Goal: Entertainment & Leisure: Consume media (video, audio)

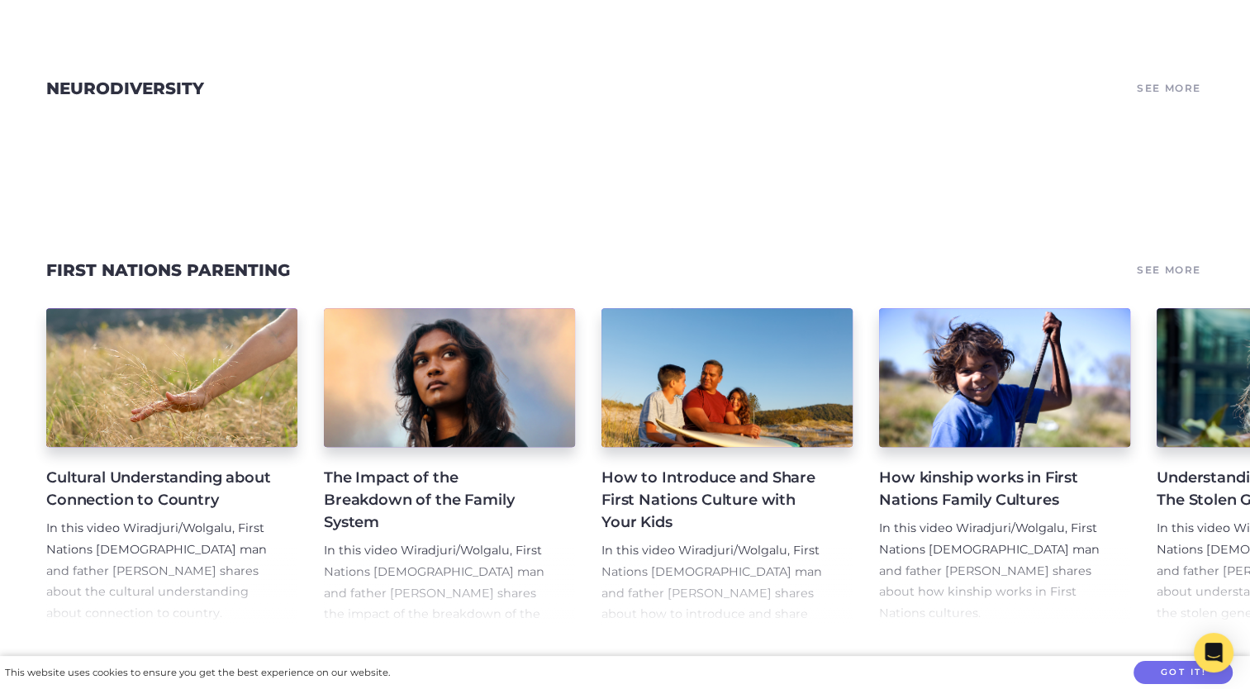
scroll to position [1569, 0]
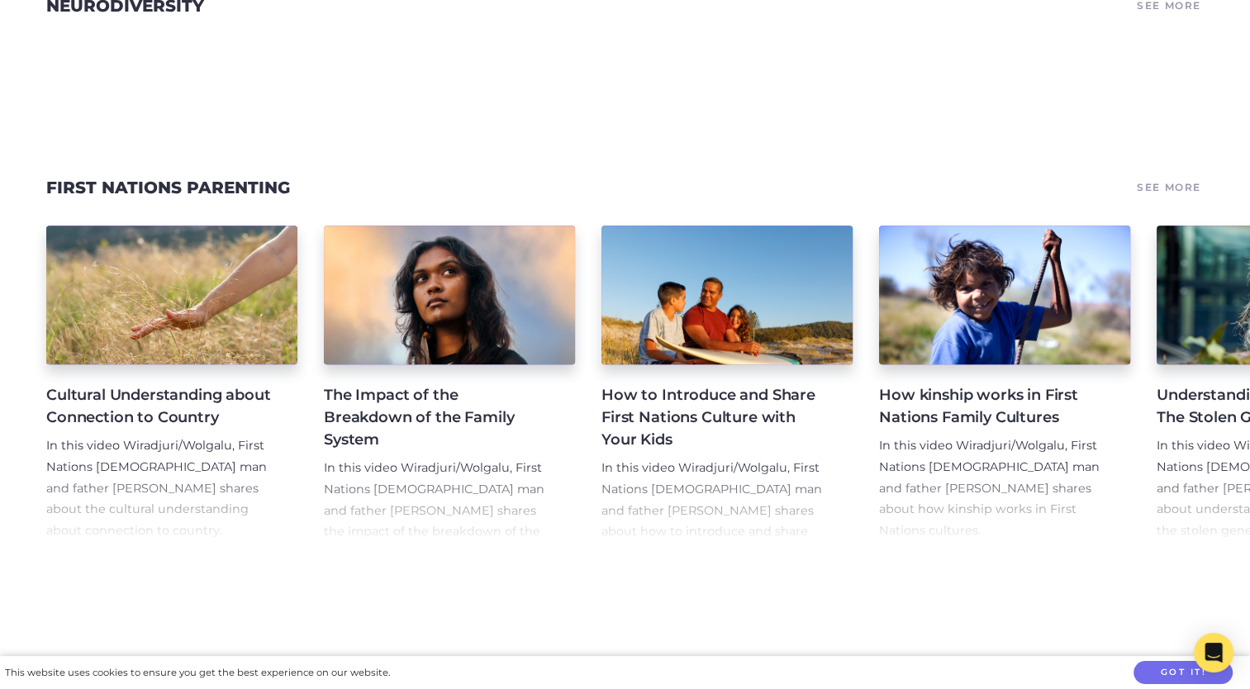
click at [377, 384] on h4 "The Impact of the Breakdown of the Family System" at bounding box center [436, 417] width 225 height 67
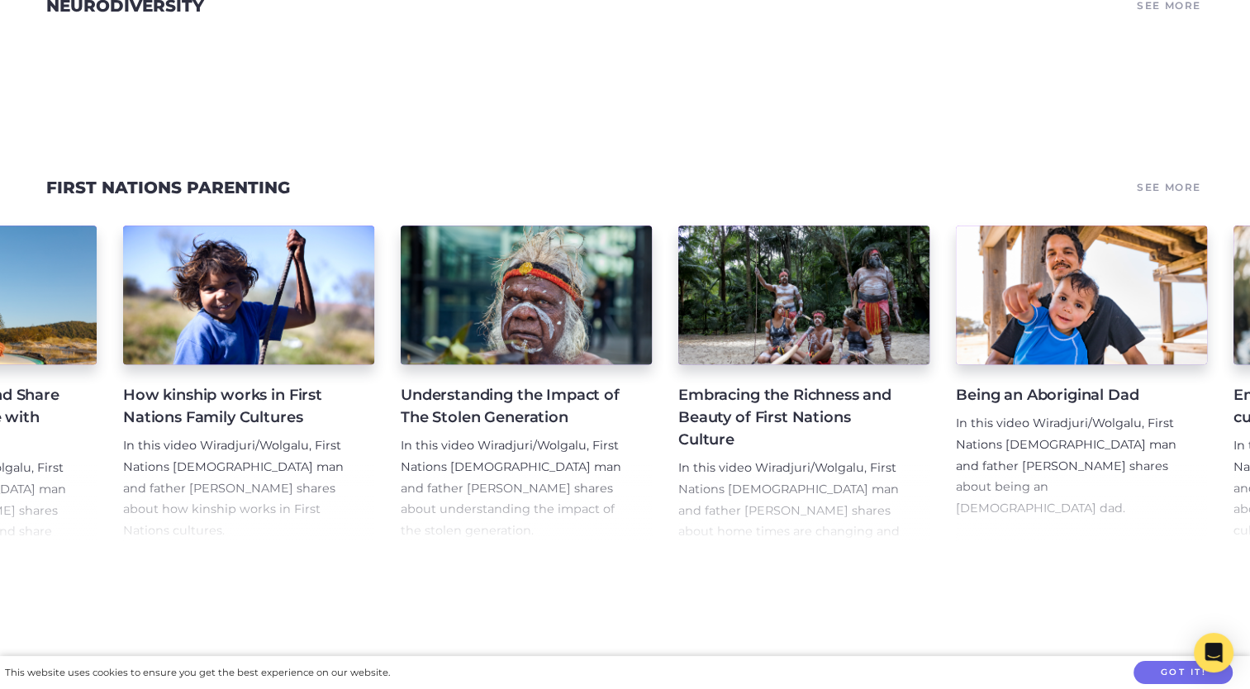
scroll to position [0, 719]
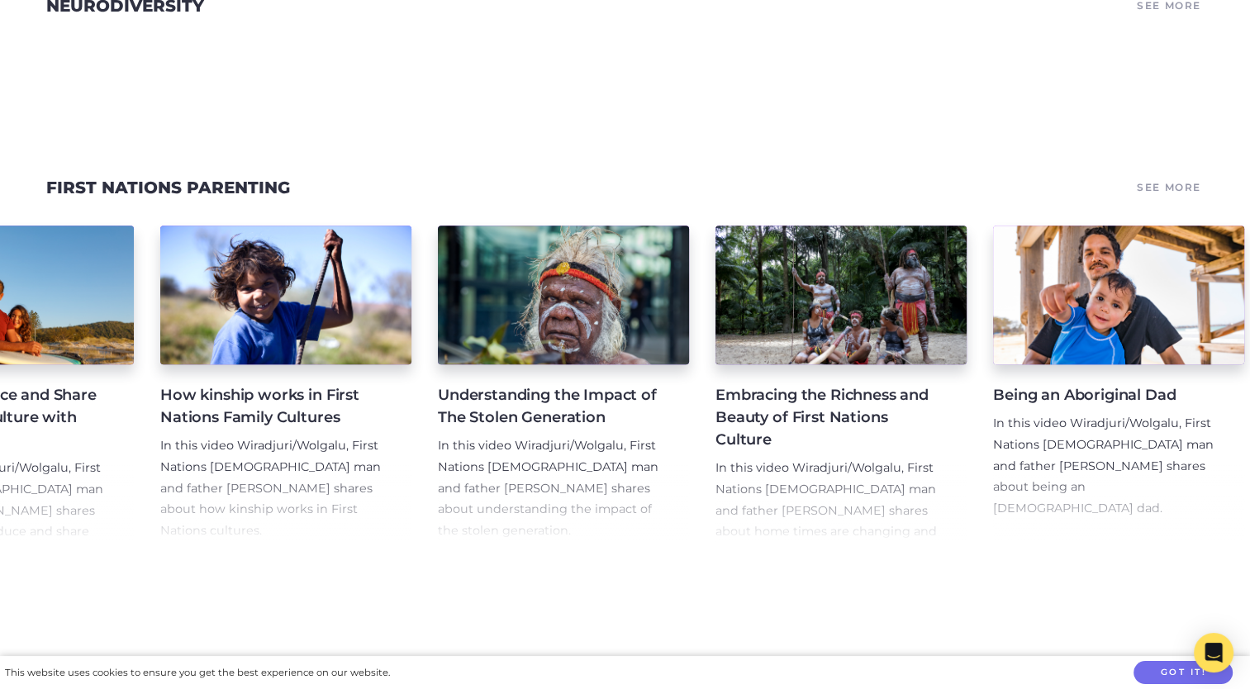
click at [555, 384] on h4 "Understanding the Impact of The Stolen Generation" at bounding box center [550, 406] width 225 height 45
